Goal: Information Seeking & Learning: Find specific fact

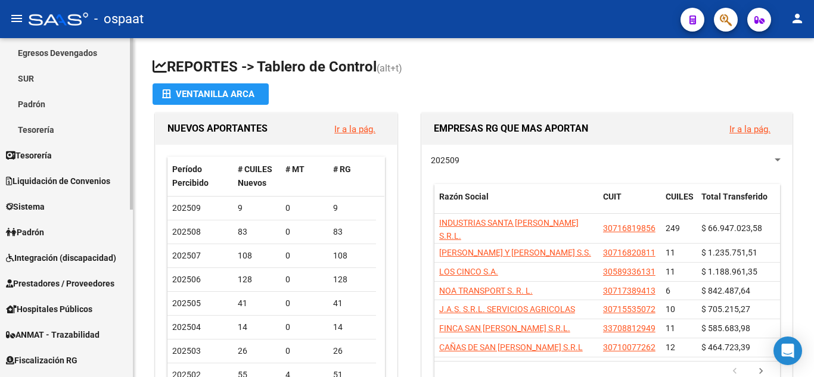
scroll to position [167, 0]
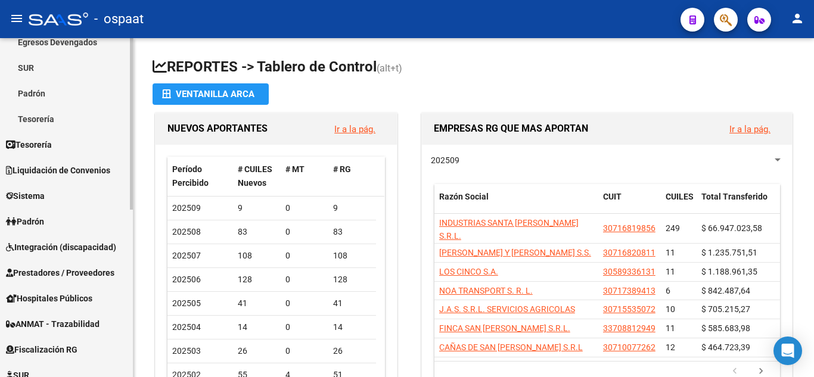
click at [135, 251] on mat-sidenav-container "Firma Express Inicio Calendario SSS Instructivos Contacto OS Reportes Tablero d…" at bounding box center [407, 207] width 814 height 339
click at [70, 215] on link "Padrón" at bounding box center [66, 222] width 133 height 26
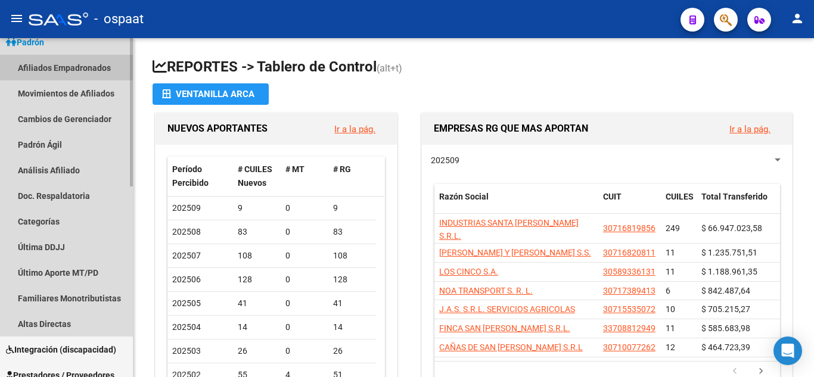
click at [96, 66] on link "Afiliados Empadronados" at bounding box center [66, 68] width 133 height 26
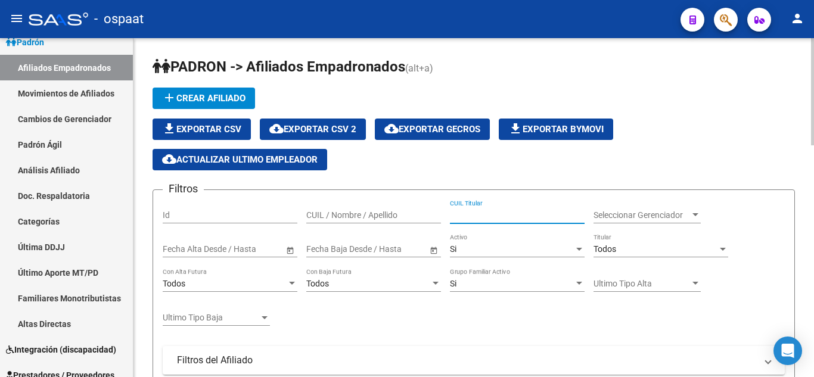
click at [473, 212] on input "CUIL Titular" at bounding box center [517, 215] width 135 height 10
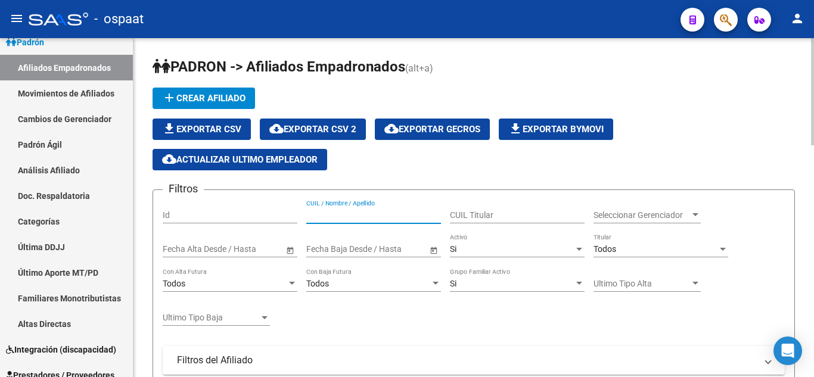
click at [409, 213] on input "CUIL / Nombre / Apellido" at bounding box center [373, 215] width 135 height 10
click at [412, 355] on mat-panel-title "Filtros del Afiliado" at bounding box center [466, 360] width 579 height 13
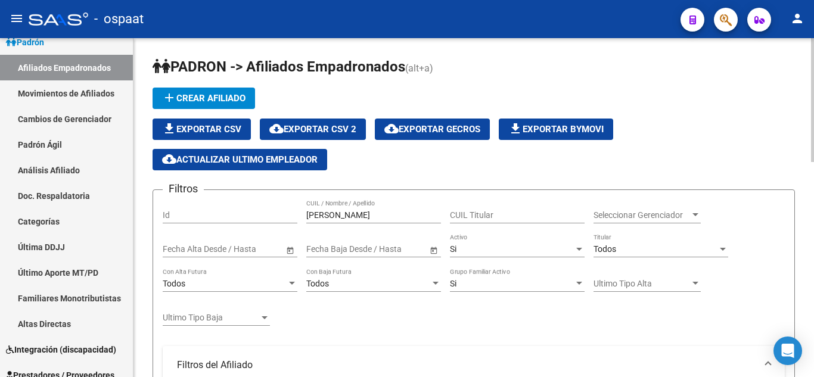
click at [787, 142] on div "file_download Exportar CSV cloud_download Exportar CSV 2 cloud_download Exporta…" at bounding box center [474, 145] width 642 height 52
click at [380, 215] on input "[PERSON_NAME]" at bounding box center [373, 215] width 135 height 10
type input "[PERSON_NAME]"
click at [747, 91] on div "add Crear Afiliado file_download Exportar CSV cloud_download Exportar CSV 2 clo…" at bounding box center [474, 129] width 642 height 83
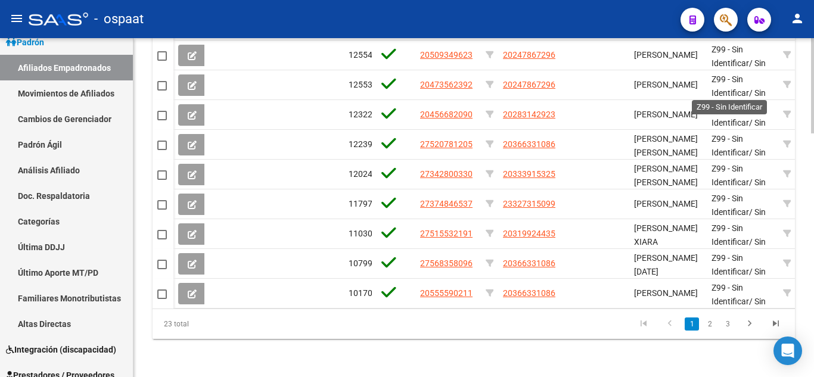
scroll to position [858, 0]
click at [709, 331] on link "2" at bounding box center [710, 324] width 14 height 13
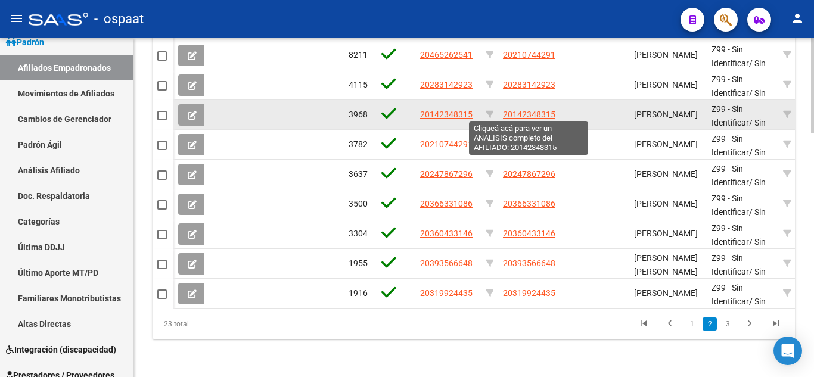
click at [529, 114] on span "20142348315" at bounding box center [529, 115] width 52 height 10
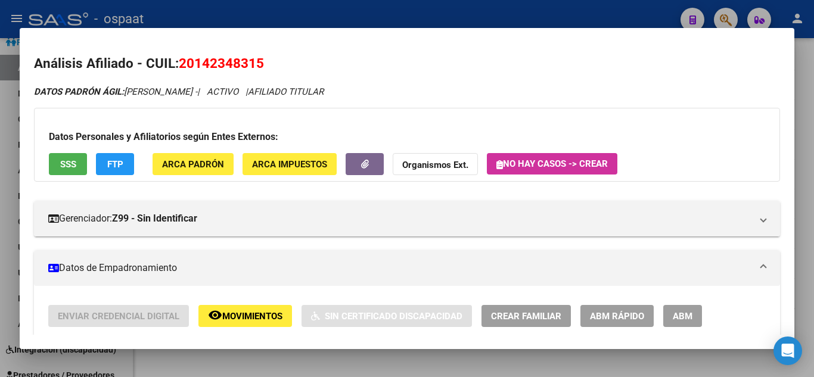
click at [483, 118] on div "Datos Personales y Afiliatorios según Entes Externos: SSS FTP ARCA Padrón ARCA …" at bounding box center [407, 145] width 746 height 74
click at [495, 95] on div "DATOS PADRÓN ÁGIL: [PERSON_NAME] - | ACTIVO | AFILIADO TITULAR" at bounding box center [407, 92] width 746 height 14
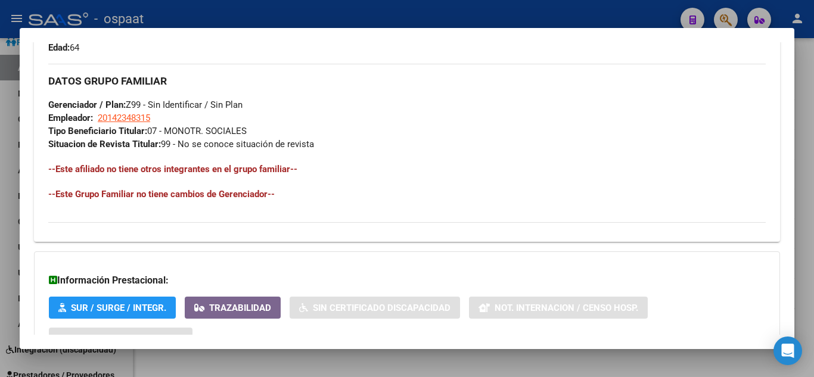
scroll to position [548, 0]
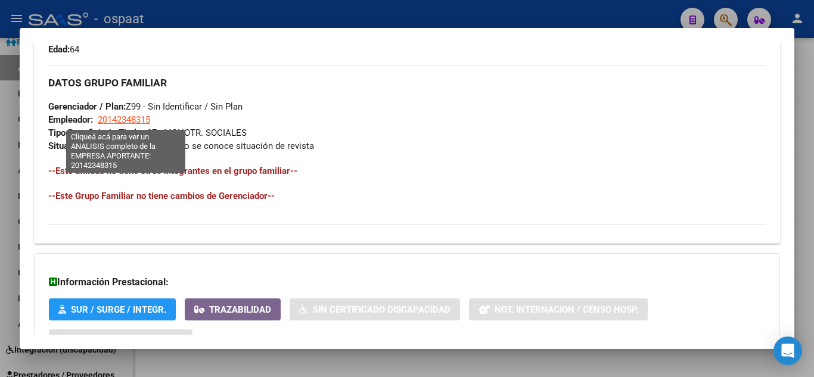
click at [111, 125] on span "20142348315" at bounding box center [124, 119] width 52 height 11
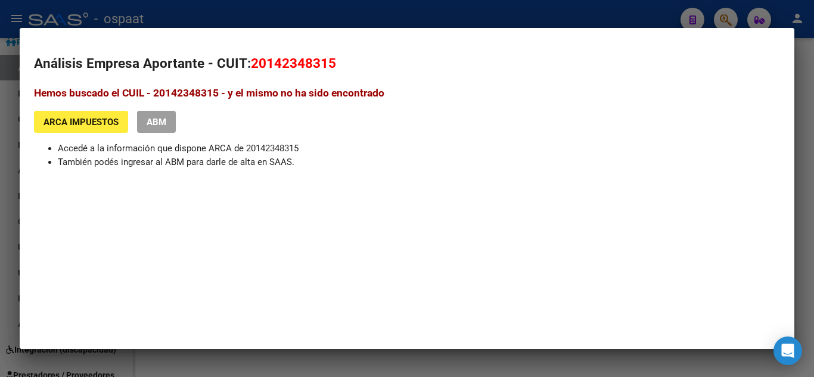
click at [7, 192] on div at bounding box center [407, 188] width 814 height 377
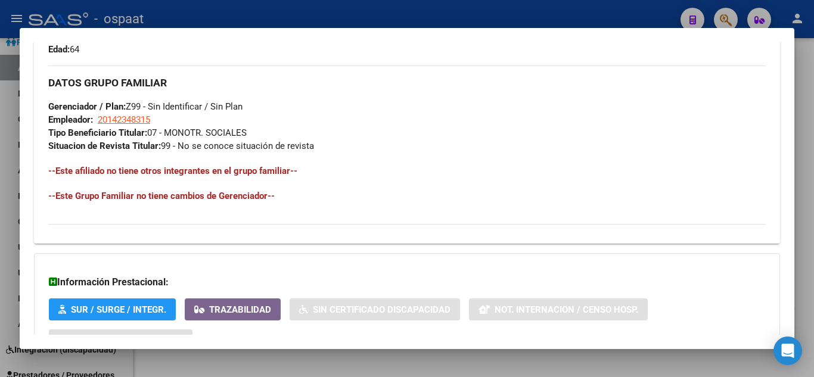
click at [363, 129] on div "DATOS GRUPO FAMILIAR Gerenciador / Plan: Z99 - Sin Identificar / Sin Plan Emple…" at bounding box center [406, 109] width 717 height 87
click at [390, 140] on div "DATOS GRUPO FAMILIAR Gerenciador / Plan: Z99 - Sin Identificar / Sin Plan Emple…" at bounding box center [406, 109] width 717 height 87
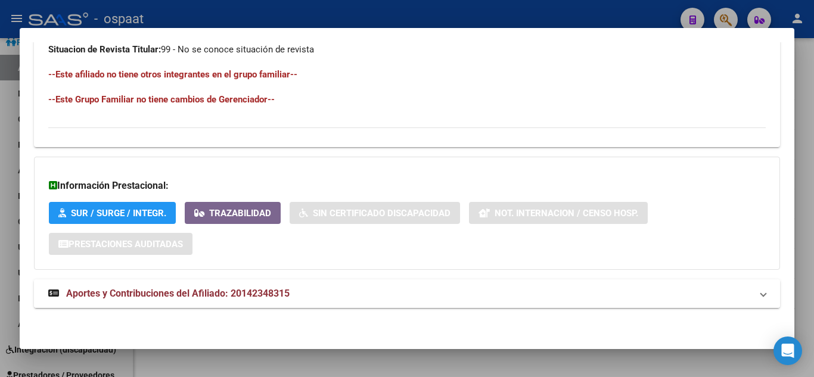
click at [225, 294] on span "Aportes y Contribuciones del Afiliado: 20142348315" at bounding box center [177, 293] width 223 height 11
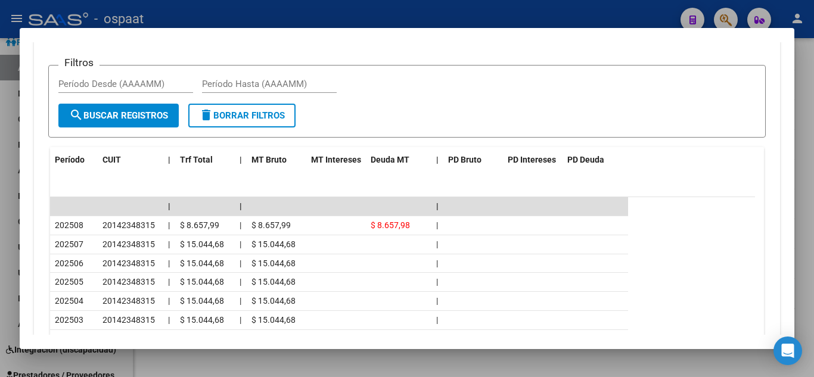
scroll to position [1006, 0]
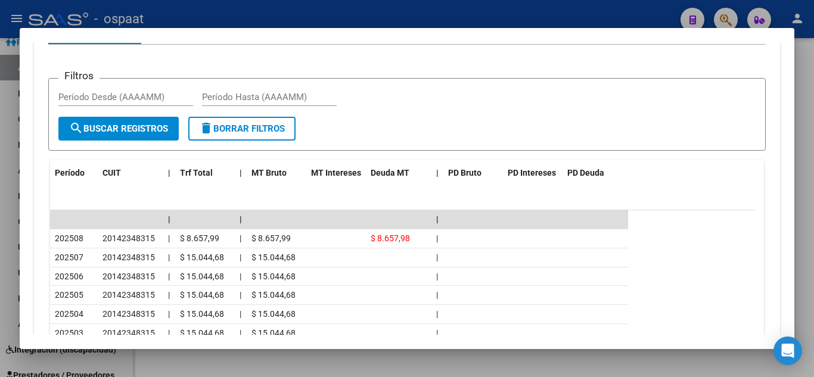
click at [799, 256] on div at bounding box center [407, 188] width 814 height 377
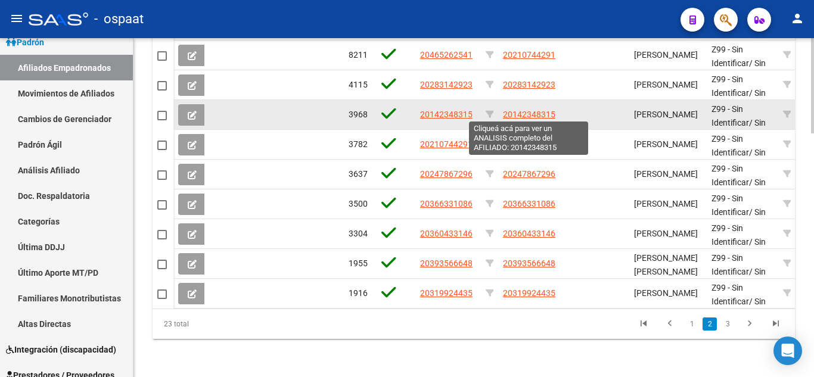
click at [542, 110] on span "20142348315" at bounding box center [529, 115] width 52 height 10
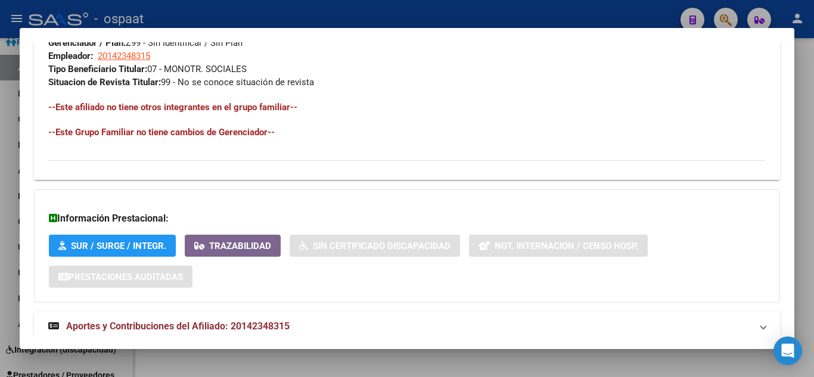
scroll to position [644, 0]
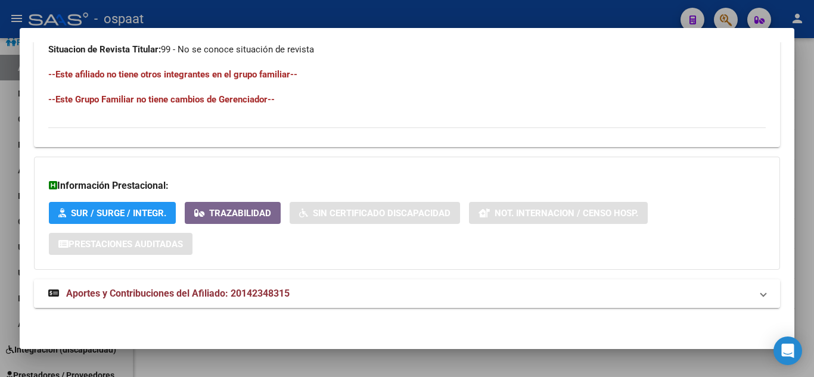
click at [215, 289] on span "Aportes y Contribuciones del Afiliado: 20142348315" at bounding box center [177, 293] width 223 height 11
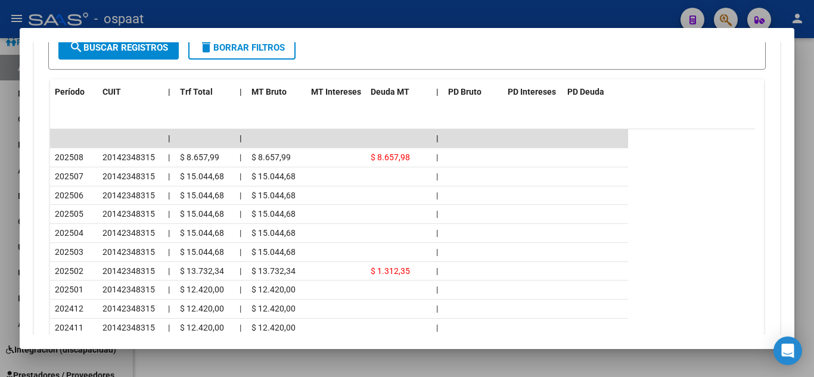
scroll to position [1090, 0]
